Goal: Find specific page/section: Find specific page/section

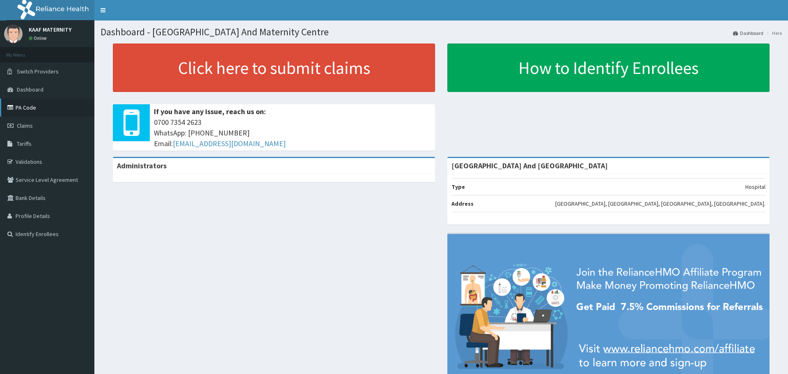
click at [29, 110] on link "PA Code" at bounding box center [47, 108] width 94 height 18
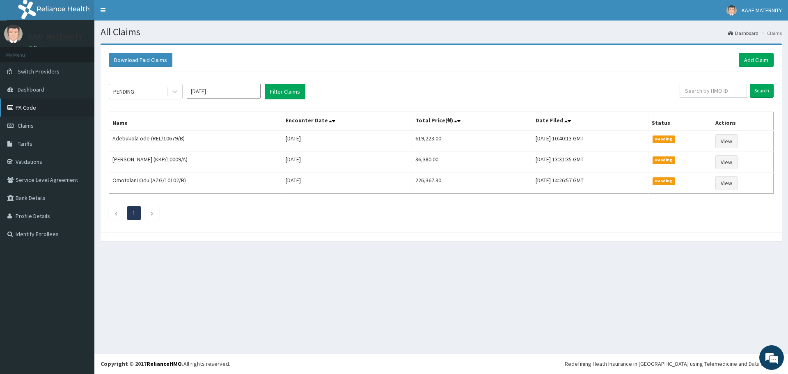
click at [31, 108] on link "PA Code" at bounding box center [47, 108] width 94 height 18
click at [22, 161] on link "Validations" at bounding box center [47, 162] width 94 height 18
click at [21, 161] on link "Validations" at bounding box center [47, 162] width 94 height 18
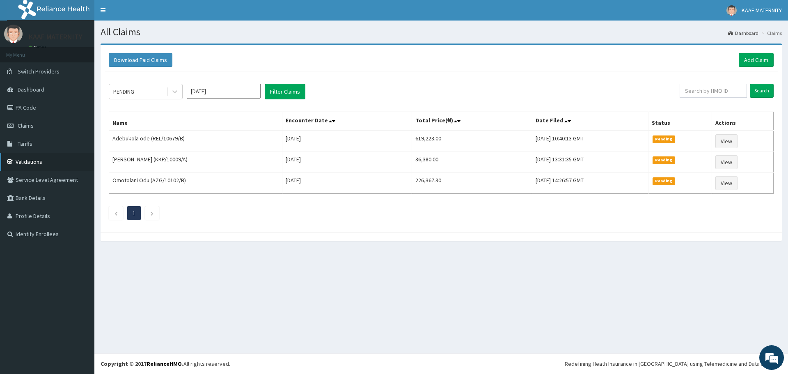
click at [21, 161] on link "Validations" at bounding box center [47, 162] width 94 height 18
